Goal: Navigation & Orientation: Find specific page/section

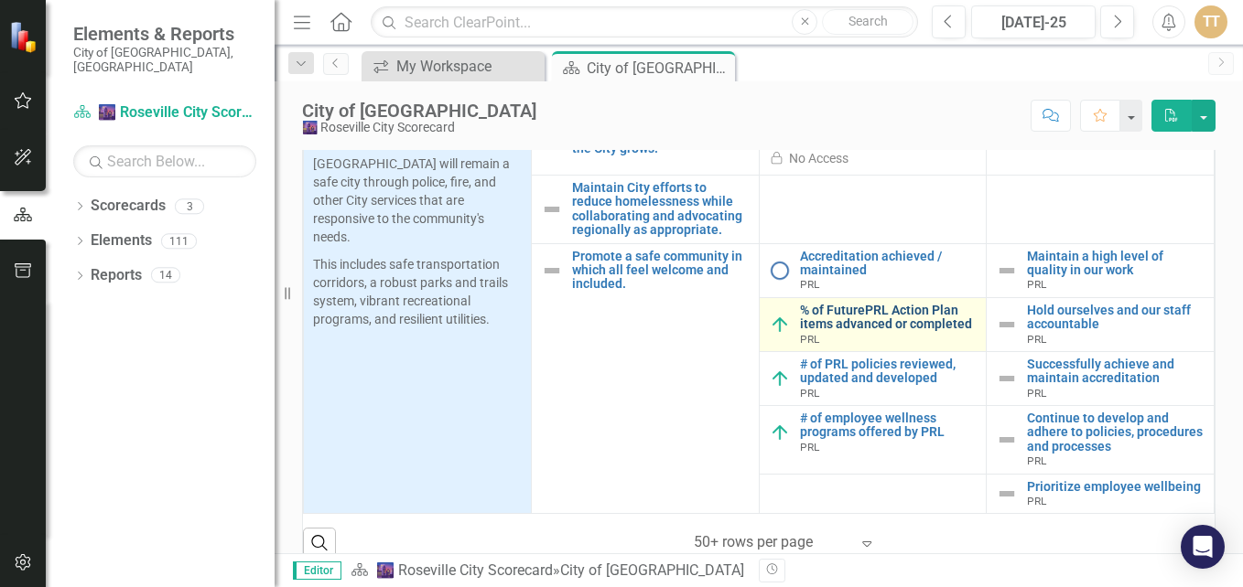
scroll to position [549, 0]
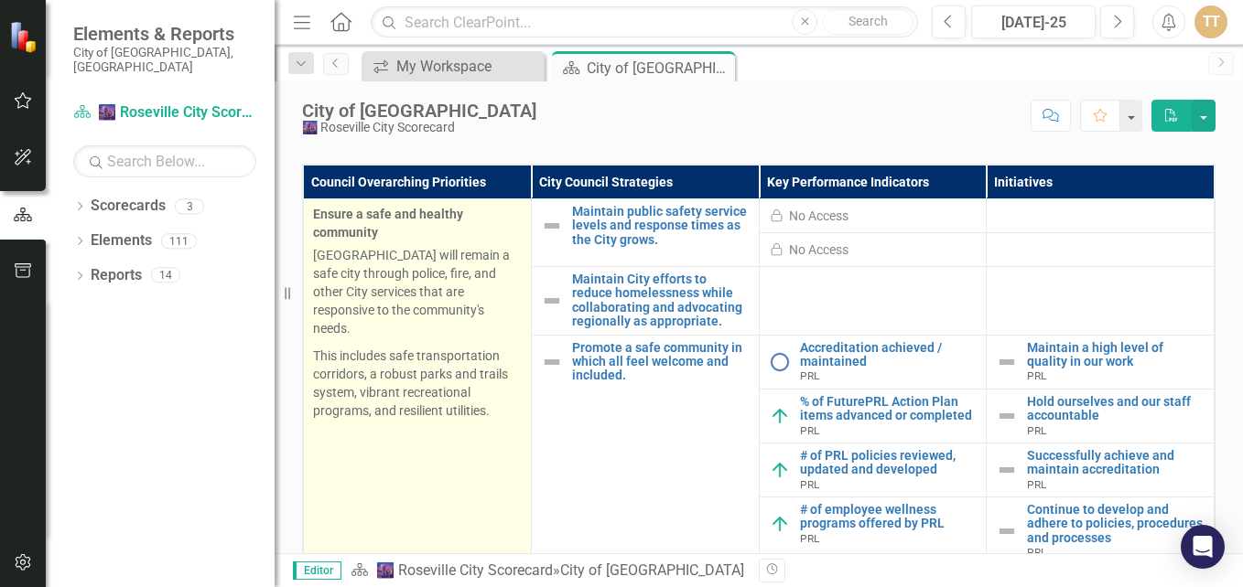
click at [370, 347] on p "This includes safe transportation corridors, a robust parks and trails system, …" at bounding box center [417, 383] width 209 height 73
click at [382, 347] on p "This includes safe transportation corridors, a robust parks and trails system, …" at bounding box center [417, 383] width 209 height 73
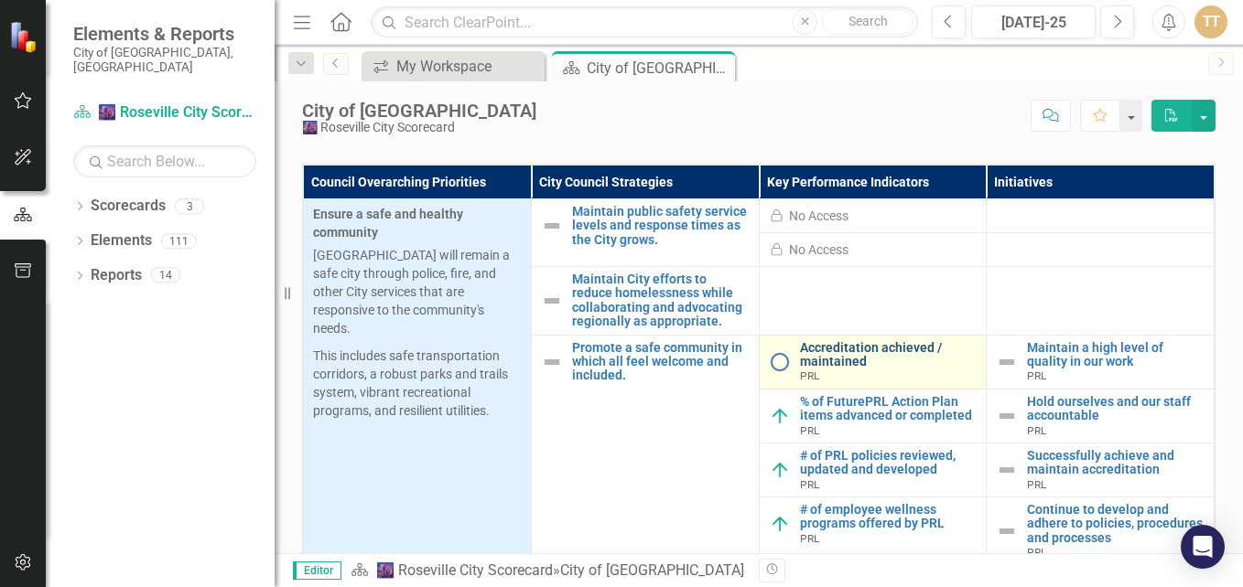
click at [820, 358] on link "Accreditation achieved / maintained" at bounding box center [889, 355] width 178 height 28
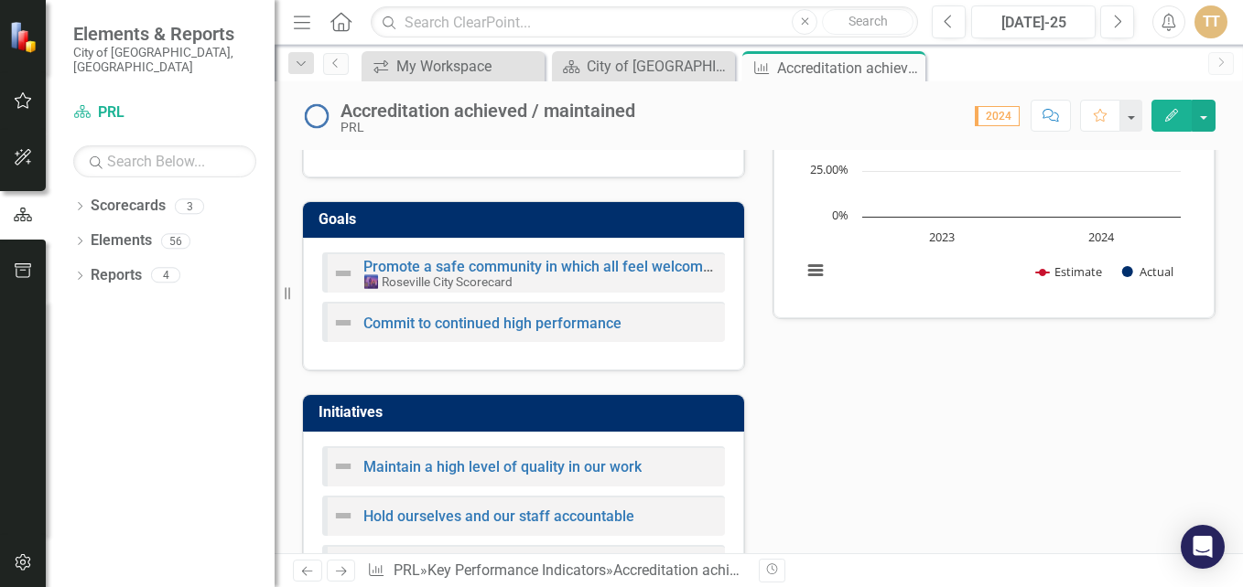
scroll to position [275, 0]
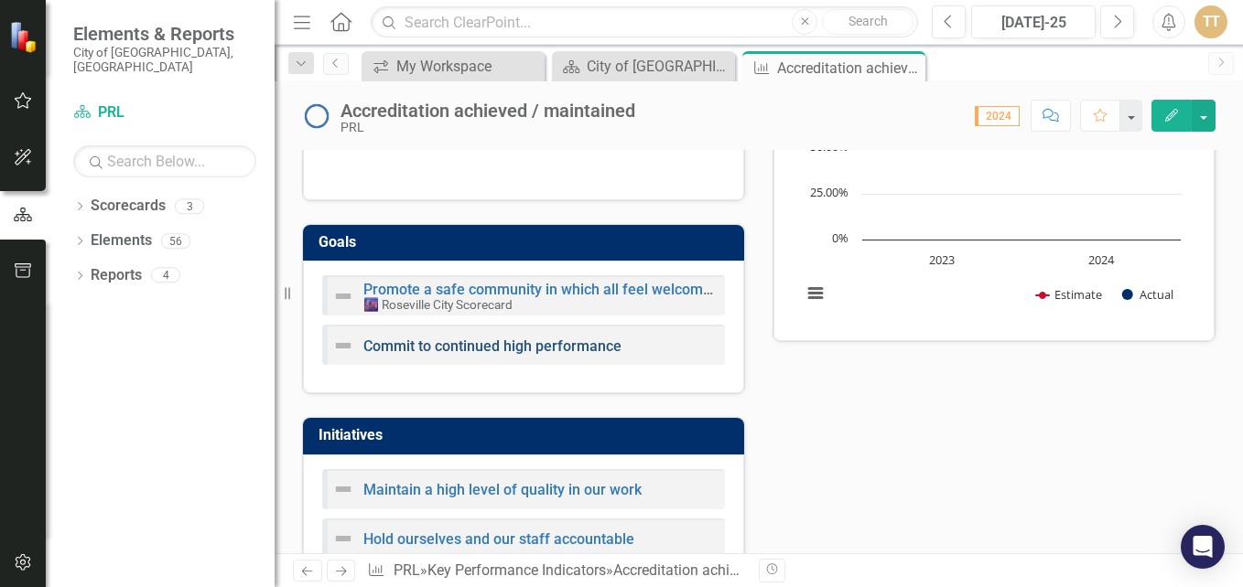
click at [555, 342] on link "Commit to continued high performance" at bounding box center [492, 346] width 258 height 17
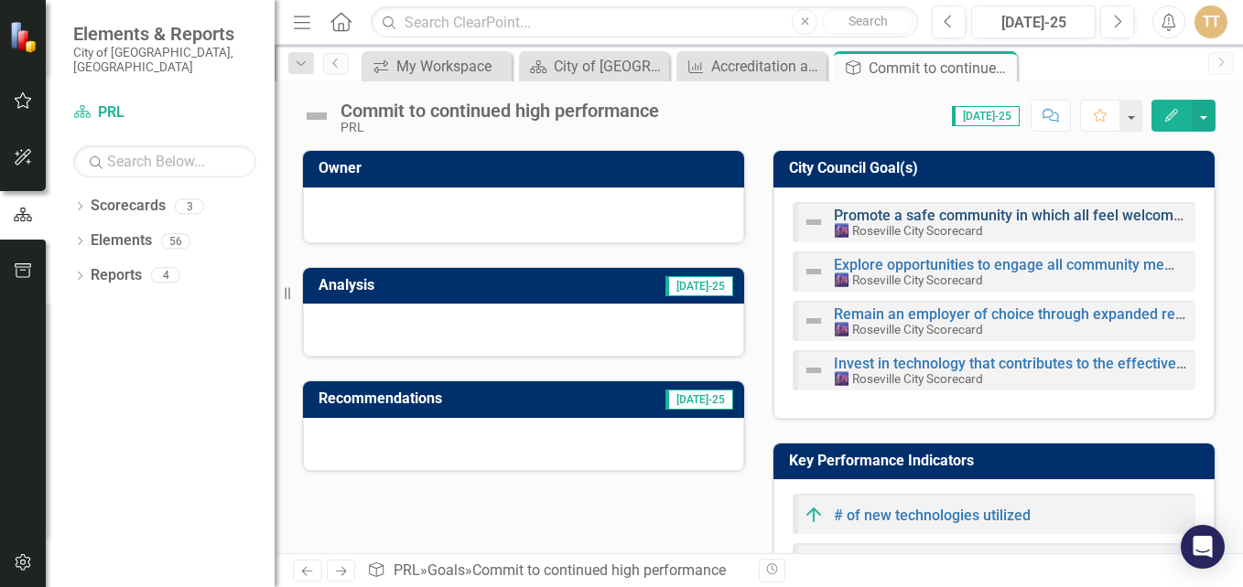
click at [978, 219] on link "Promote a safe community in which all feel welcome and included." at bounding box center [1053, 215] width 439 height 17
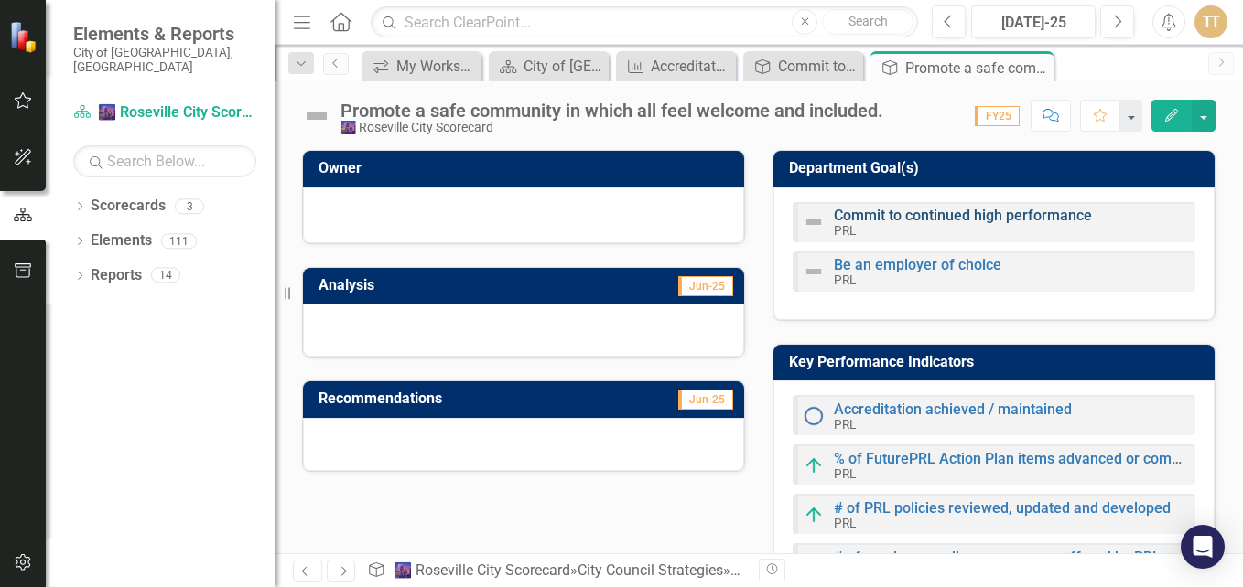
click at [926, 222] on link "Commit to continued high performance" at bounding box center [963, 215] width 258 height 17
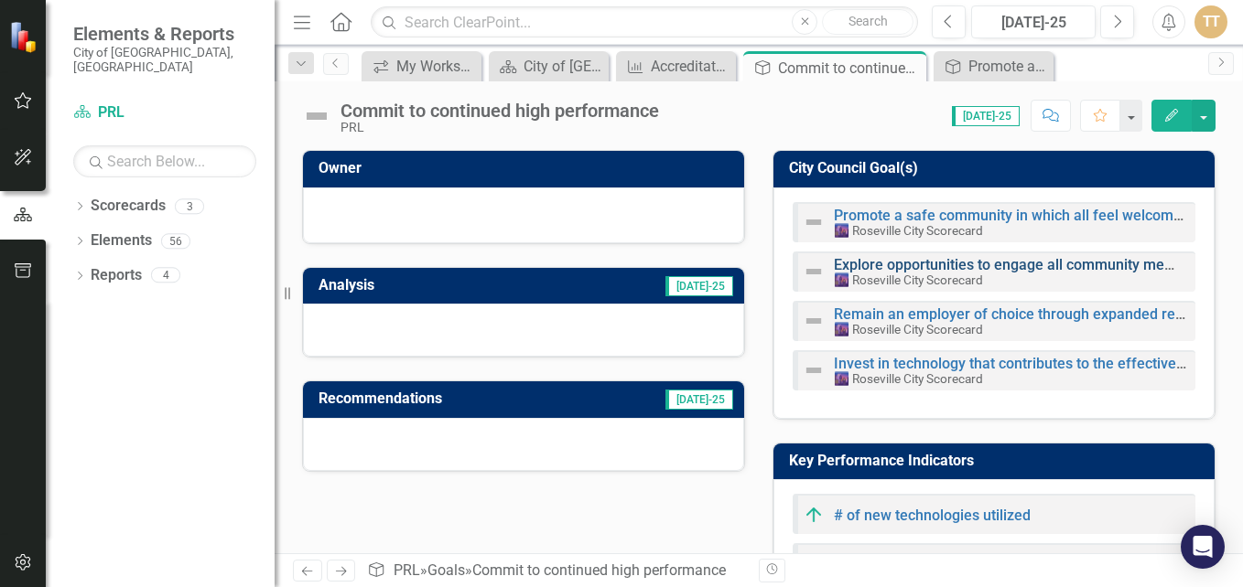
click at [928, 260] on link "Explore opportunities to engage all community members in relevant ways." at bounding box center [1077, 264] width 487 height 17
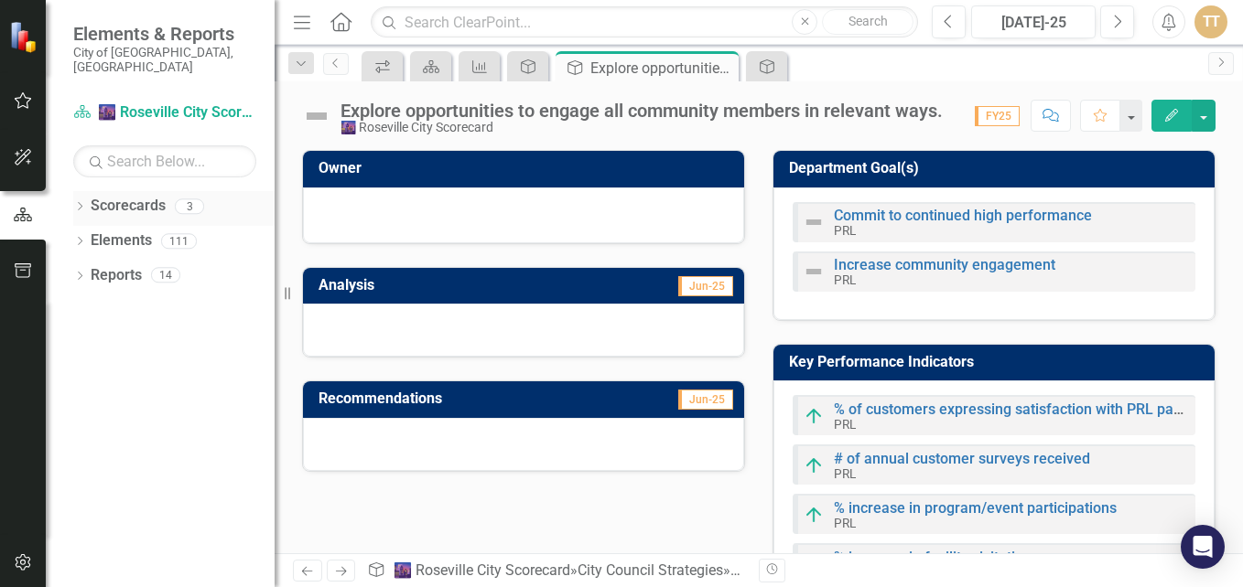
click at [133, 198] on link "Scorecards" at bounding box center [128, 206] width 75 height 21
click at [190, 199] on div "3" at bounding box center [189, 207] width 29 height 16
click at [342, 17] on icon "Home" at bounding box center [341, 21] width 24 height 19
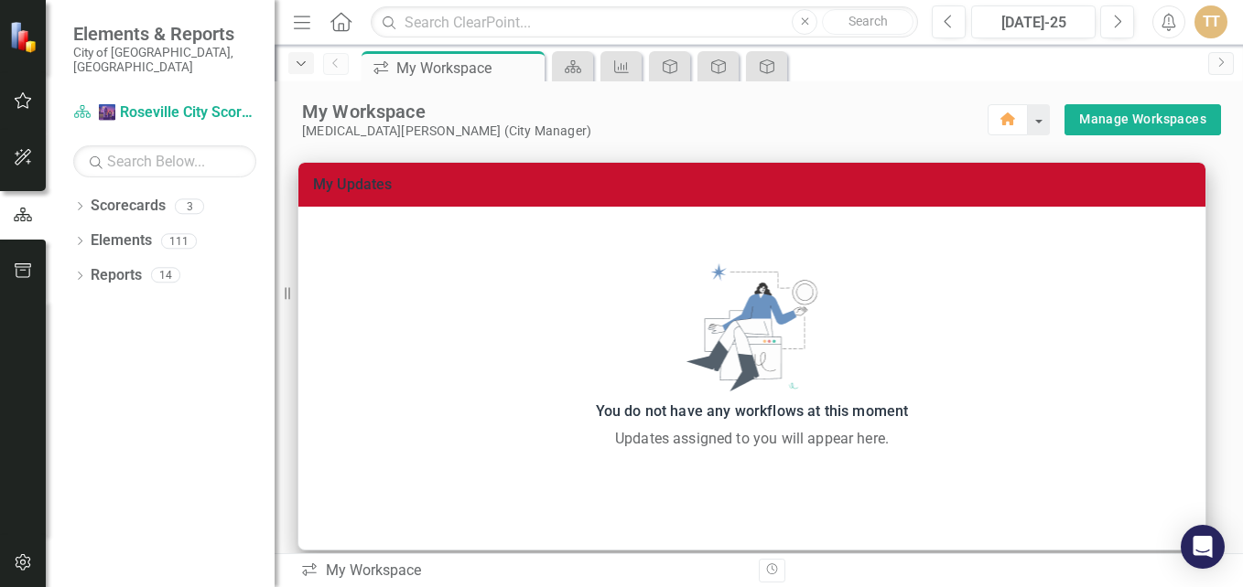
click at [304, 66] on icon "Dropdown" at bounding box center [301, 64] width 16 height 13
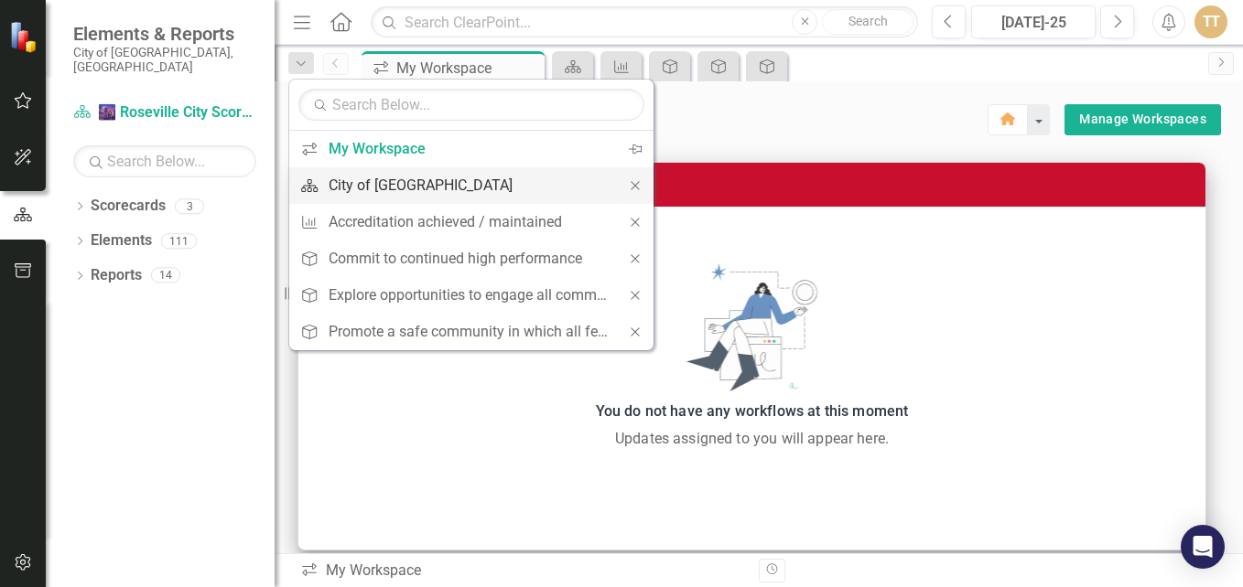
click at [398, 190] on div "City of [GEOGRAPHIC_DATA]" at bounding box center [468, 185] width 279 height 23
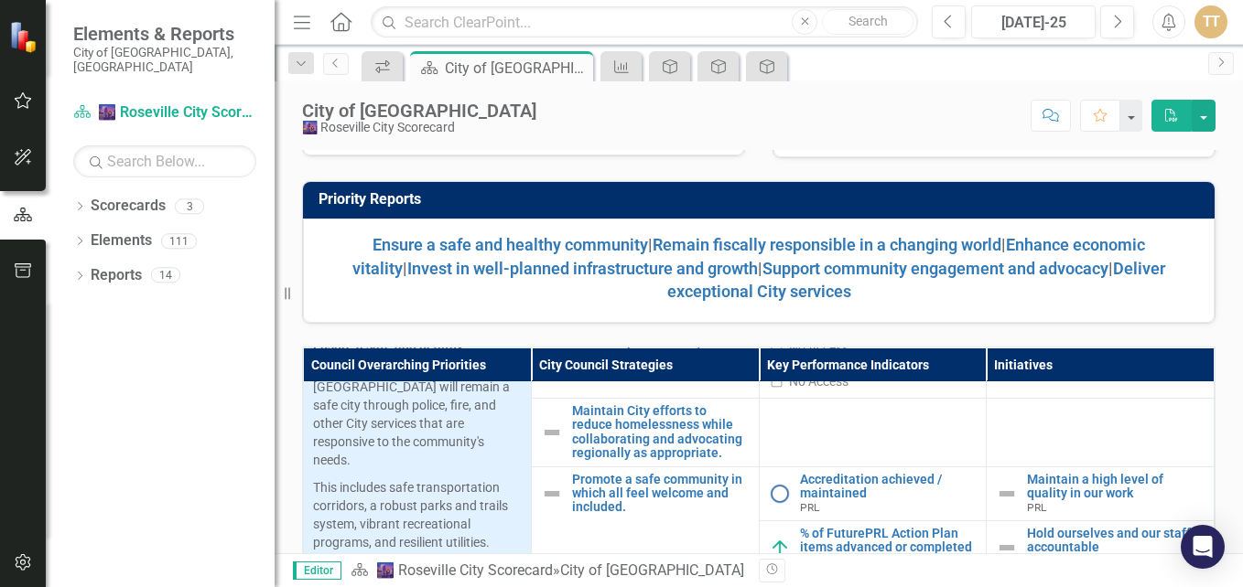
scroll to position [92, 0]
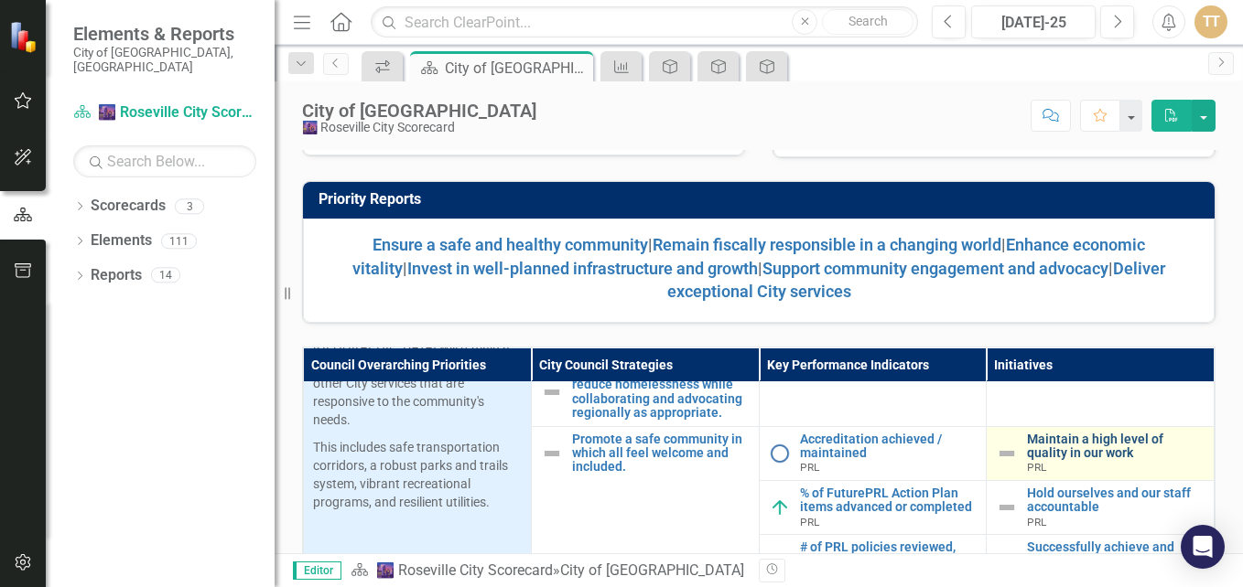
click at [1049, 444] on link "Maintain a high level of quality in our work" at bounding box center [1116, 447] width 178 height 28
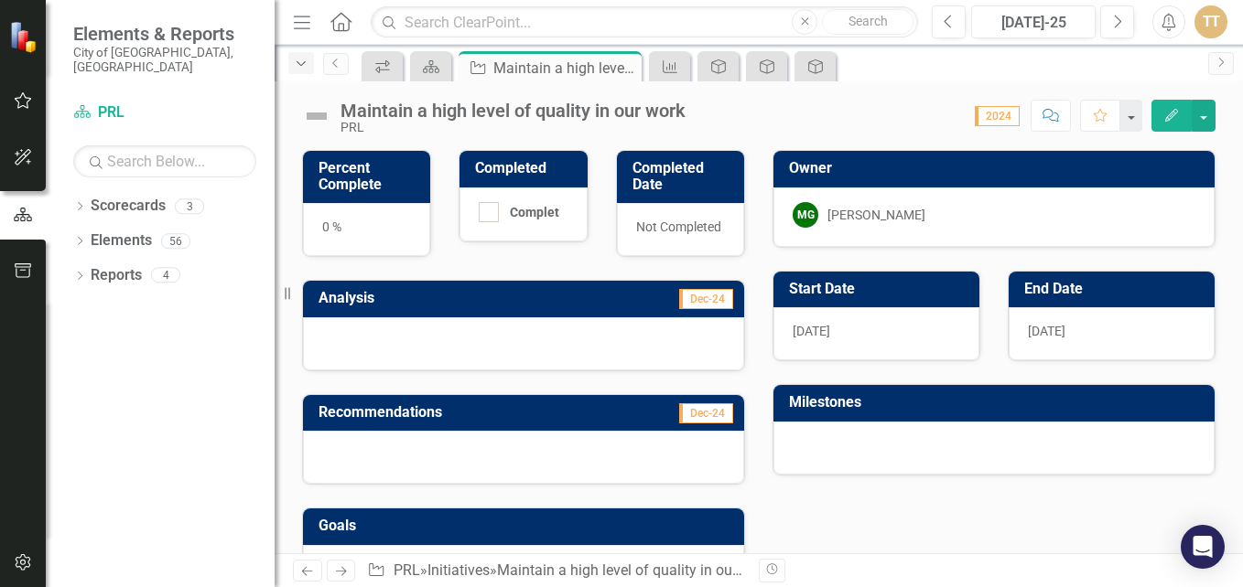
click at [296, 65] on icon "Dropdown" at bounding box center [301, 64] width 16 height 13
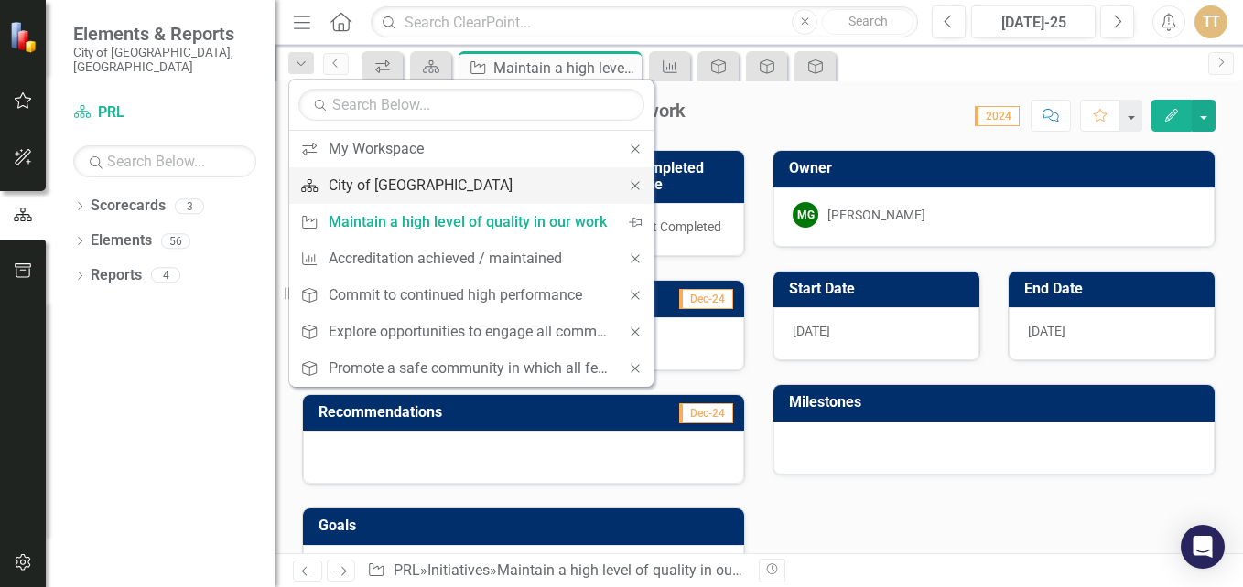
click at [385, 179] on div "City of [GEOGRAPHIC_DATA]" at bounding box center [468, 185] width 279 height 23
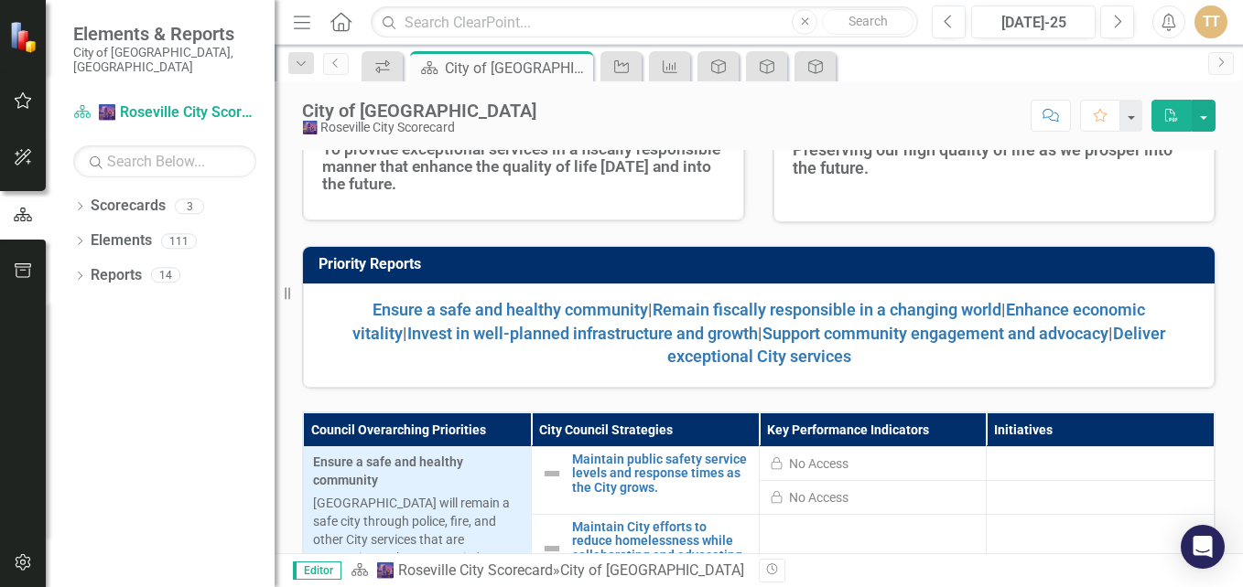
scroll to position [458, 0]
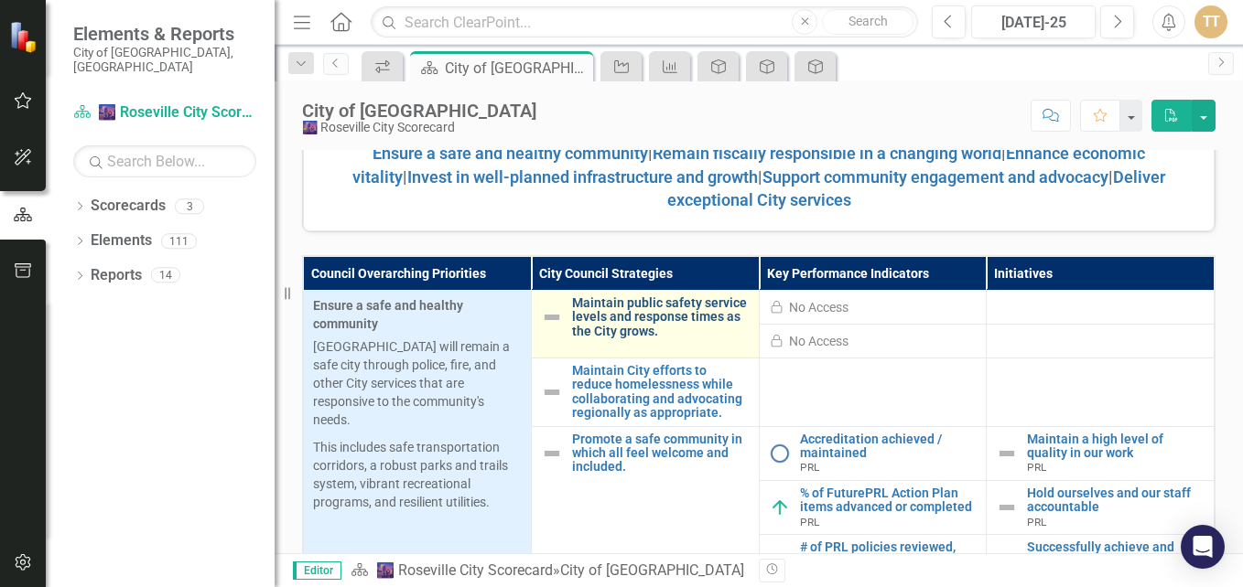
click at [633, 321] on link "Maintain public safety service levels and response times as the City grows." at bounding box center [661, 317] width 178 height 42
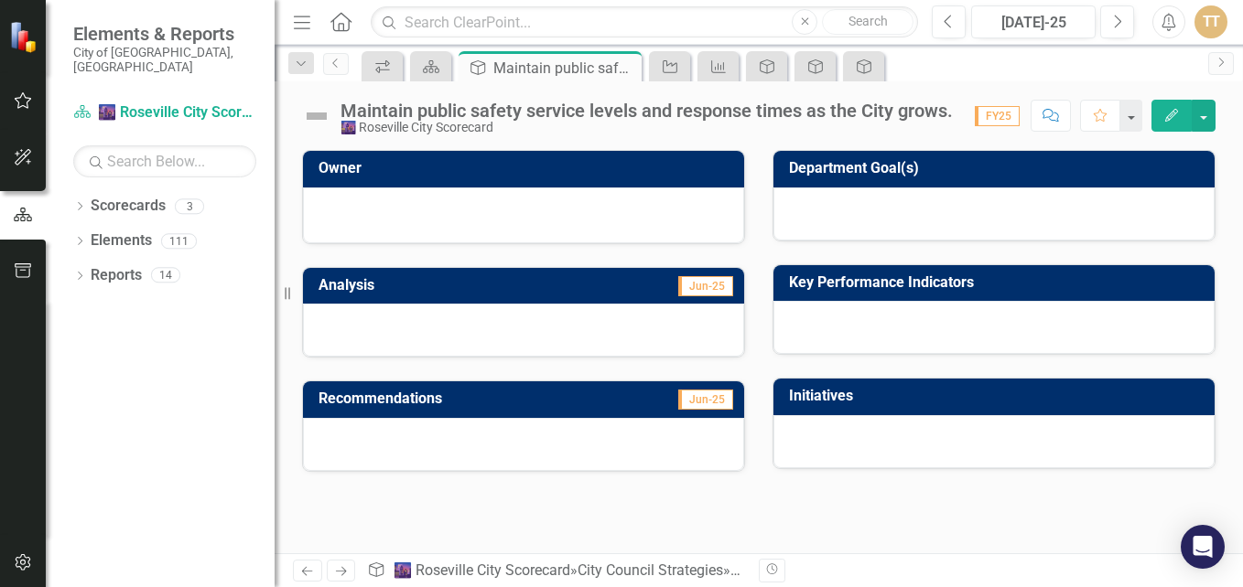
click at [337, 21] on icon "Home" at bounding box center [341, 21] width 24 height 19
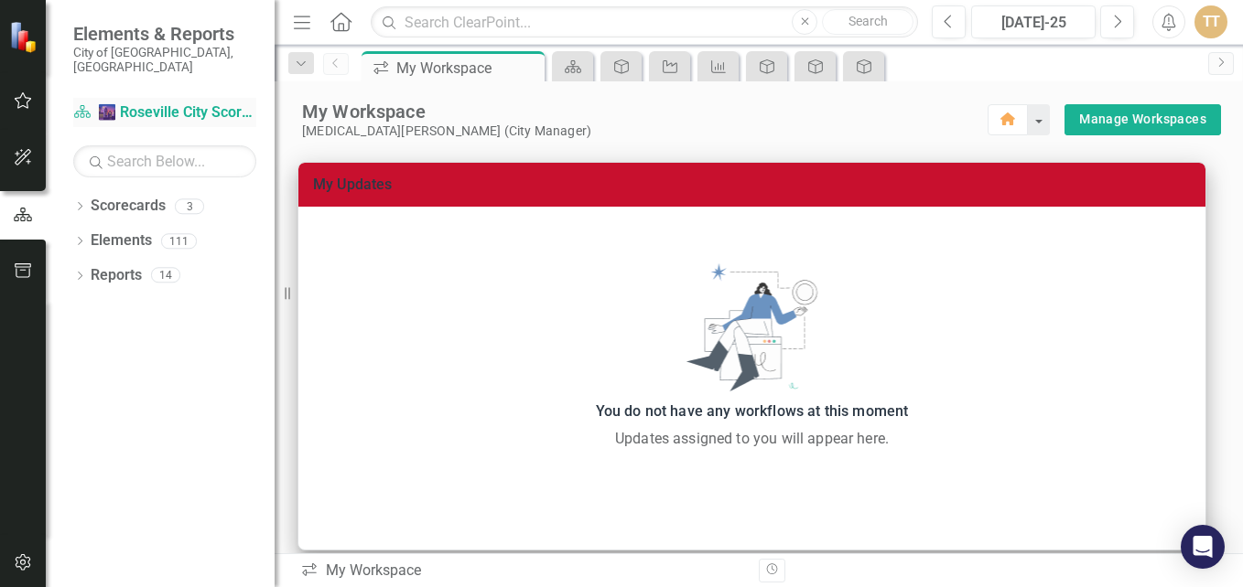
click at [180, 102] on link "Scorecard 🌆 Roseville City Scorecard" at bounding box center [164, 112] width 183 height 21
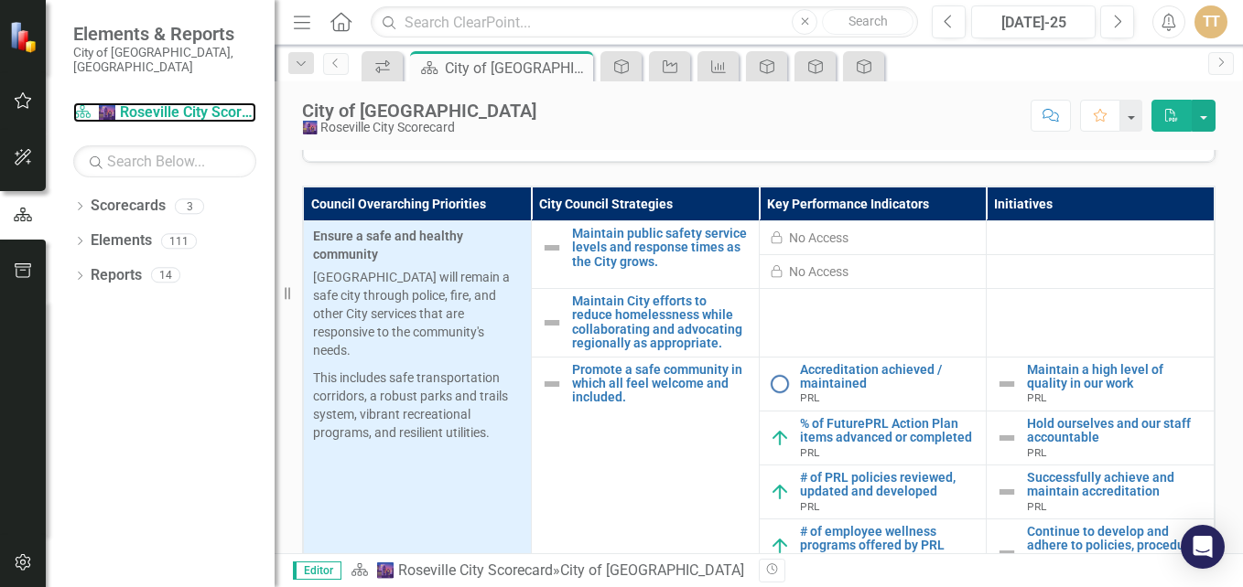
scroll to position [549, 0]
